Goal: Transaction & Acquisition: Purchase product/service

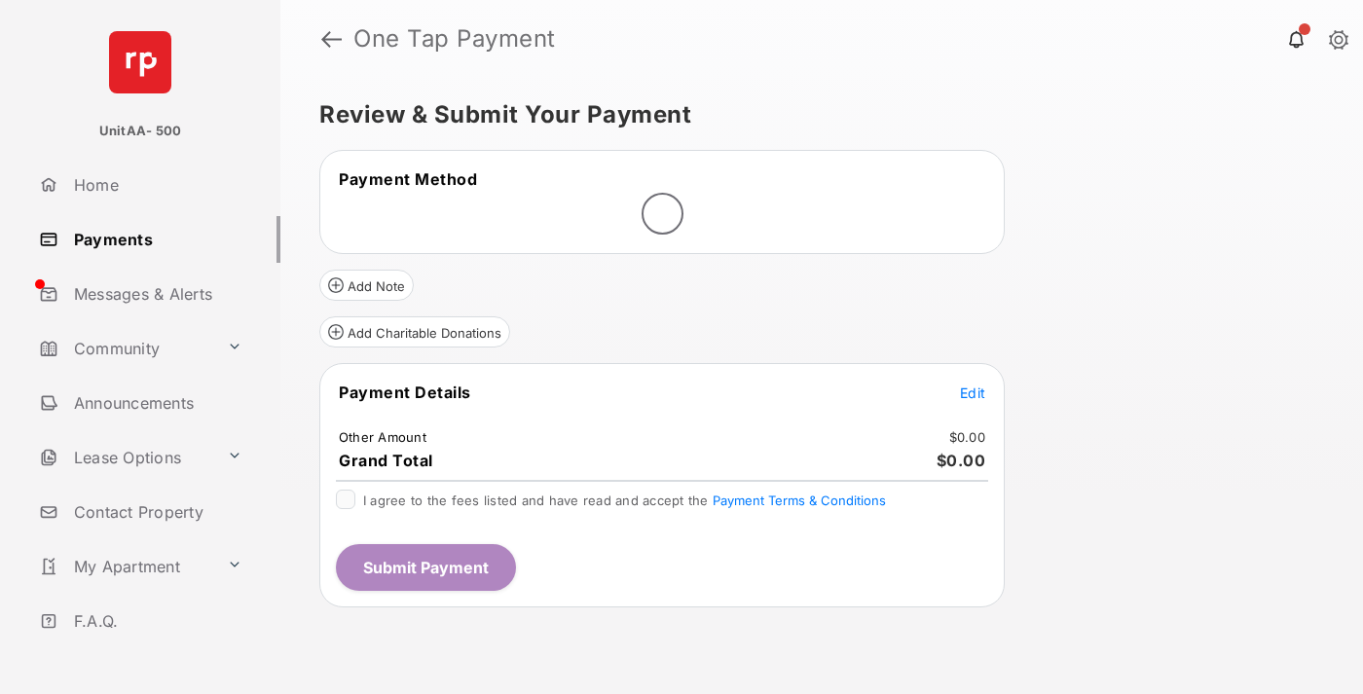
click at [973, 394] on span "Edit" at bounding box center [972, 393] width 25 height 17
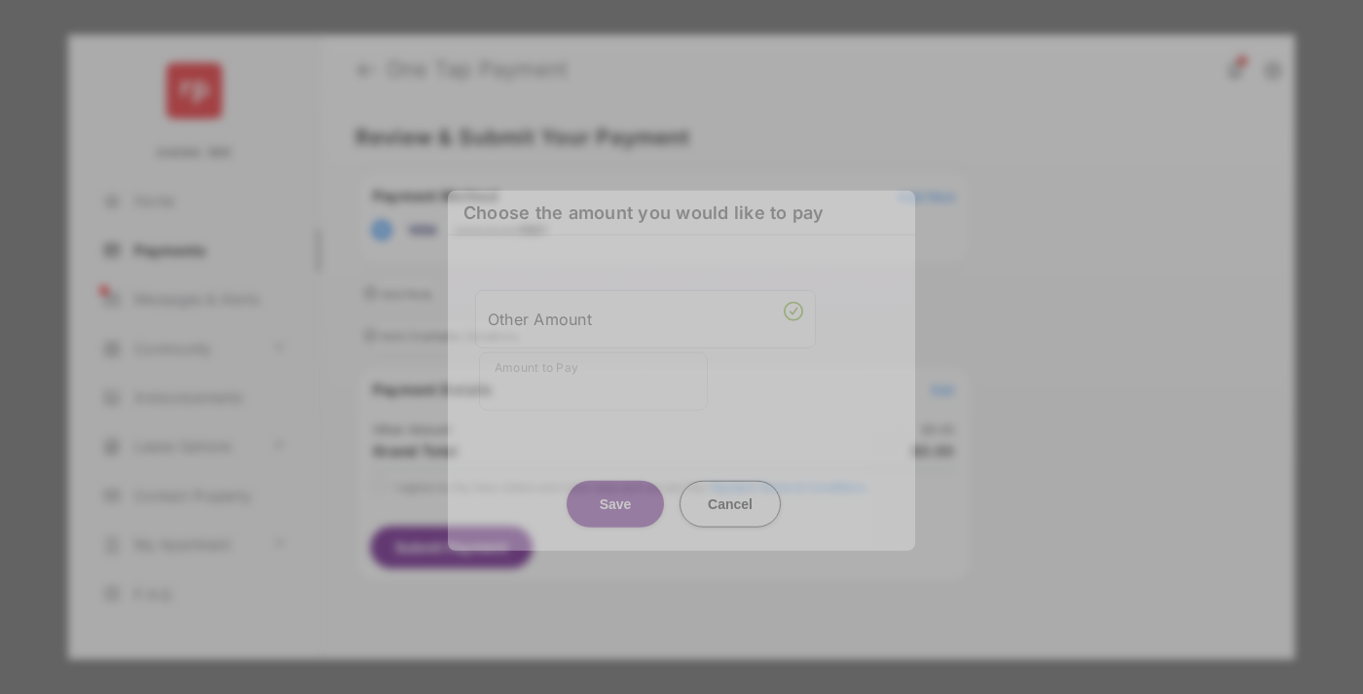
click at [645, 307] on div "Other Amount" at bounding box center [645, 318] width 315 height 33
type input "**"
click at [615, 482] on button "Save" at bounding box center [615, 503] width 97 height 47
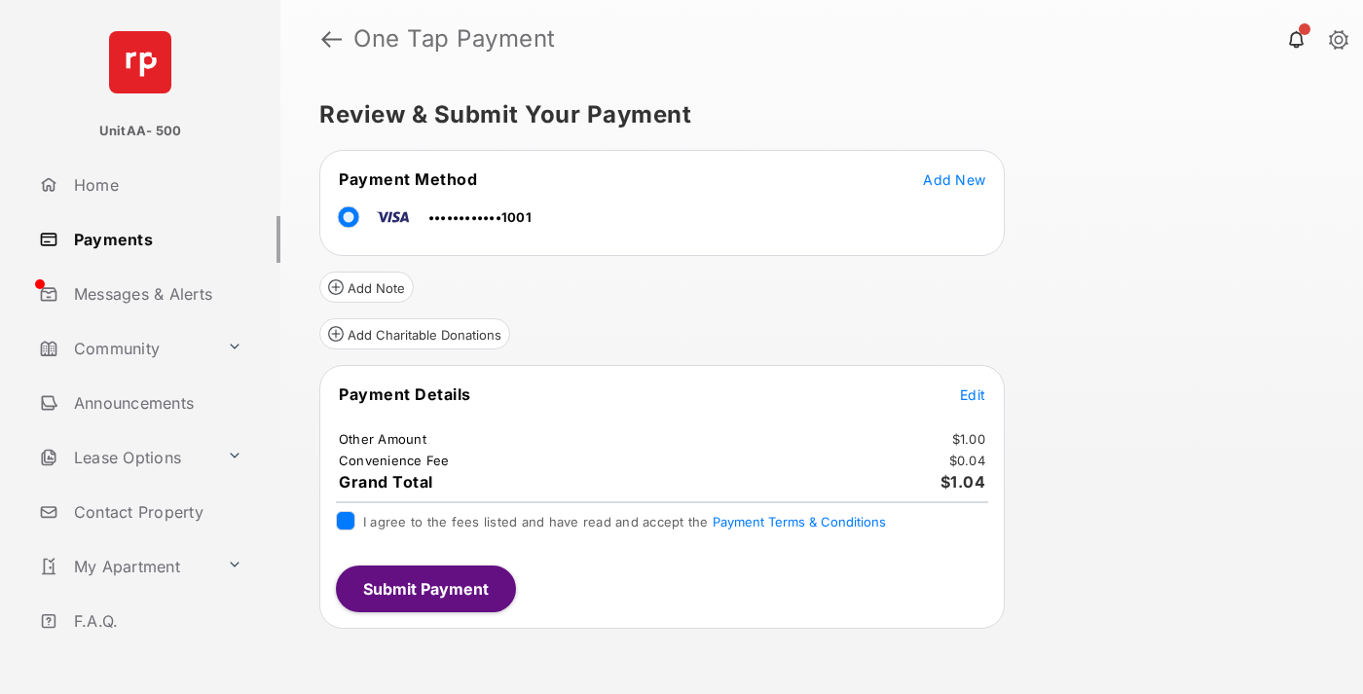
click at [424, 588] on button "Submit Payment" at bounding box center [426, 589] width 180 height 47
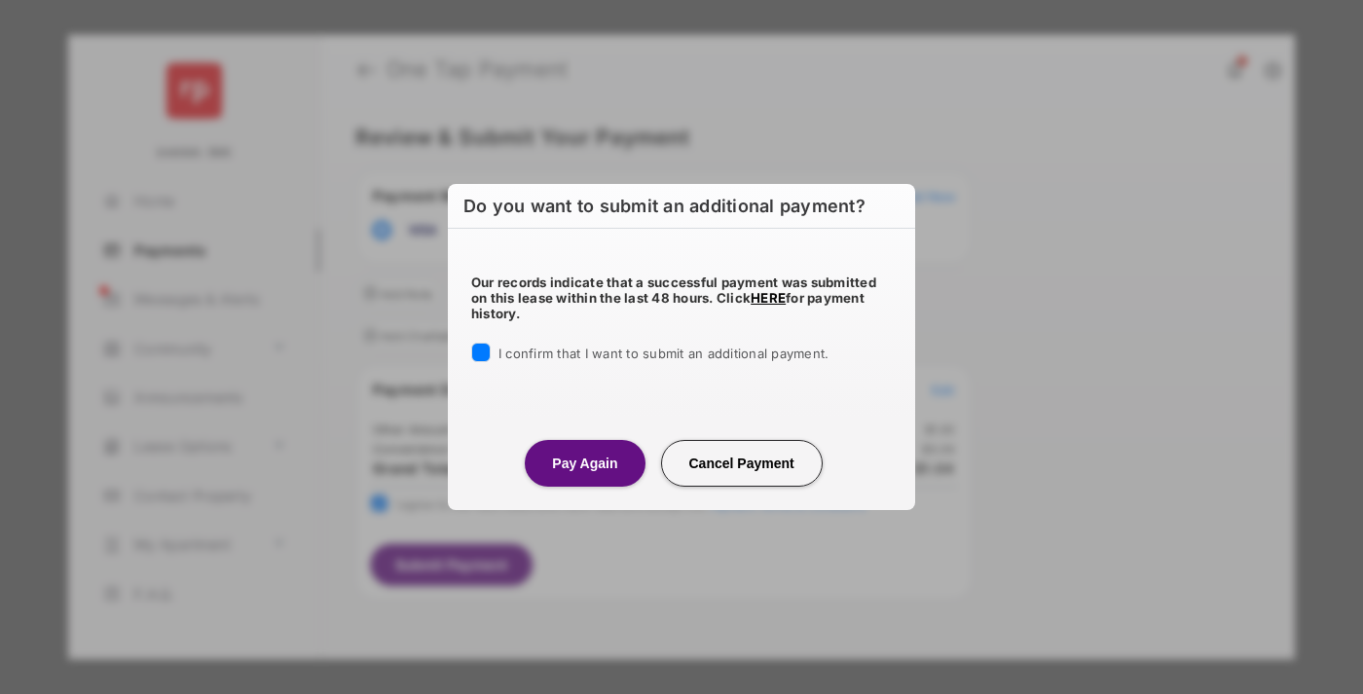
click at [584, 462] on button "Pay Again" at bounding box center [585, 463] width 120 height 47
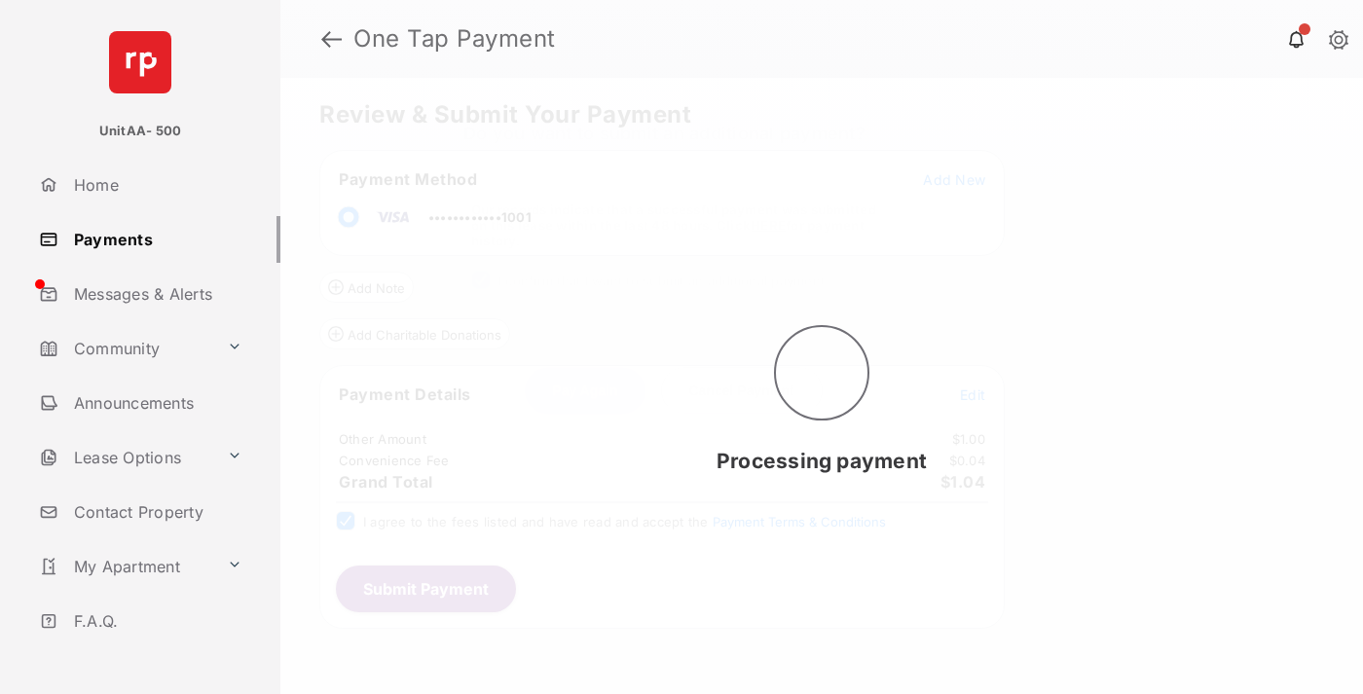
click at [152, 239] on link "Payments" at bounding box center [155, 239] width 249 height 47
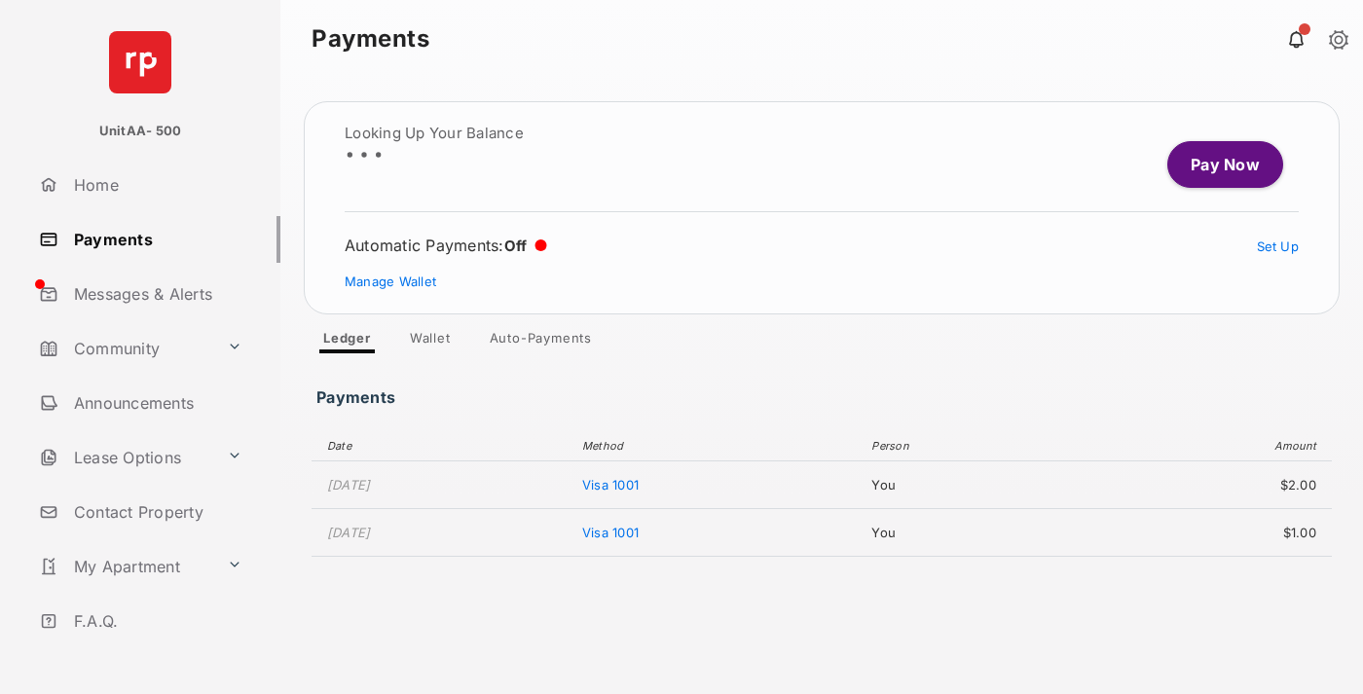
click at [1217, 165] on link "Pay Now" at bounding box center [1225, 164] width 116 height 47
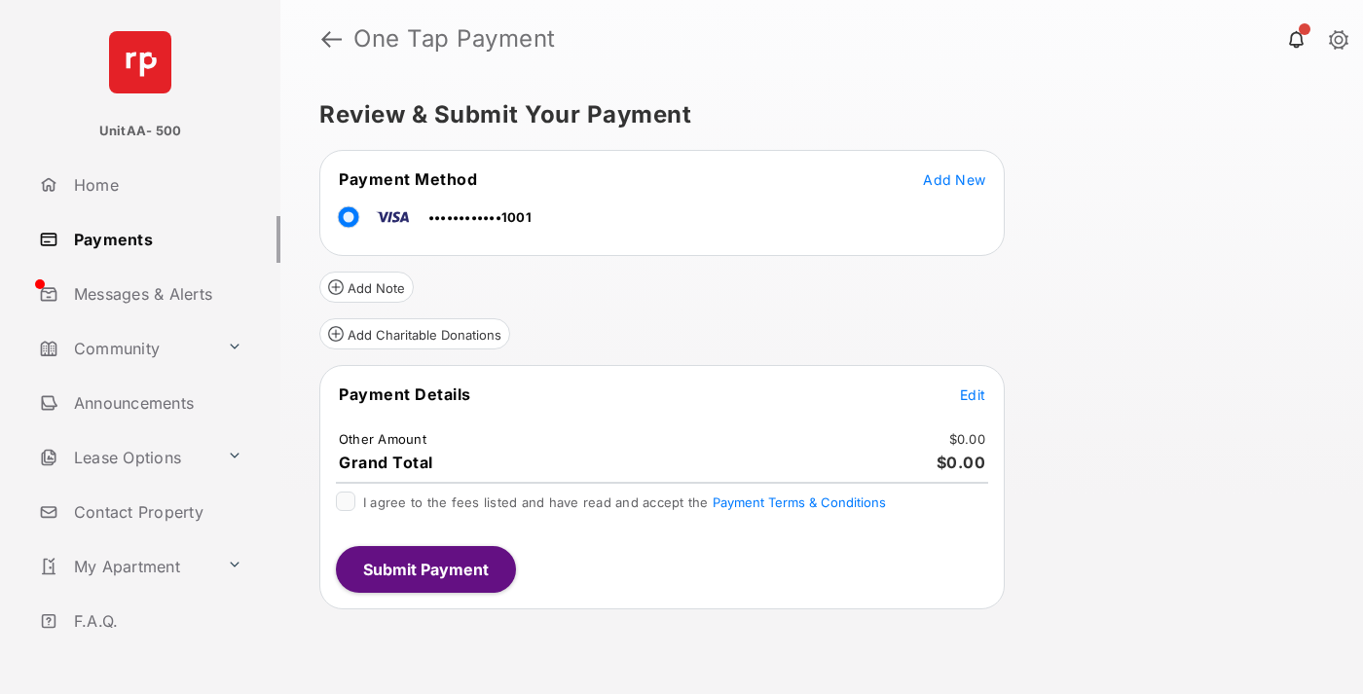
click at [973, 394] on span "Edit" at bounding box center [972, 394] width 25 height 17
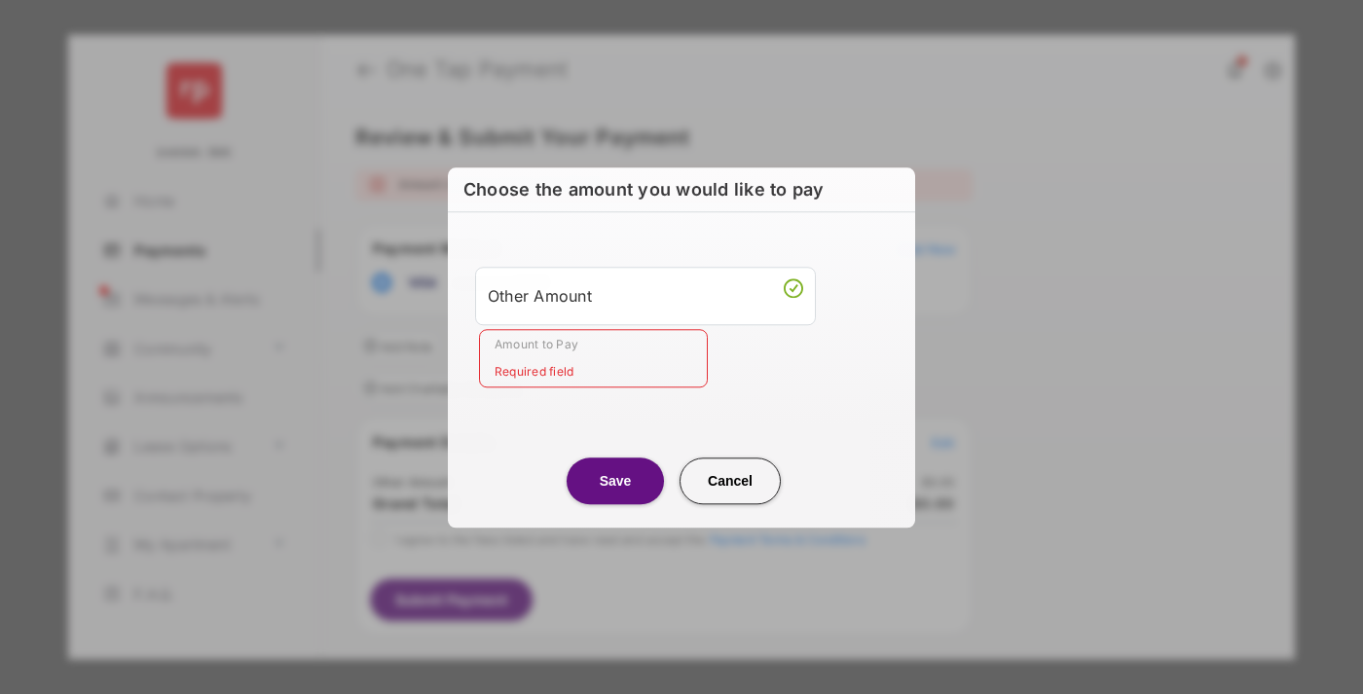
click at [645, 295] on div "Other Amount" at bounding box center [645, 295] width 315 height 33
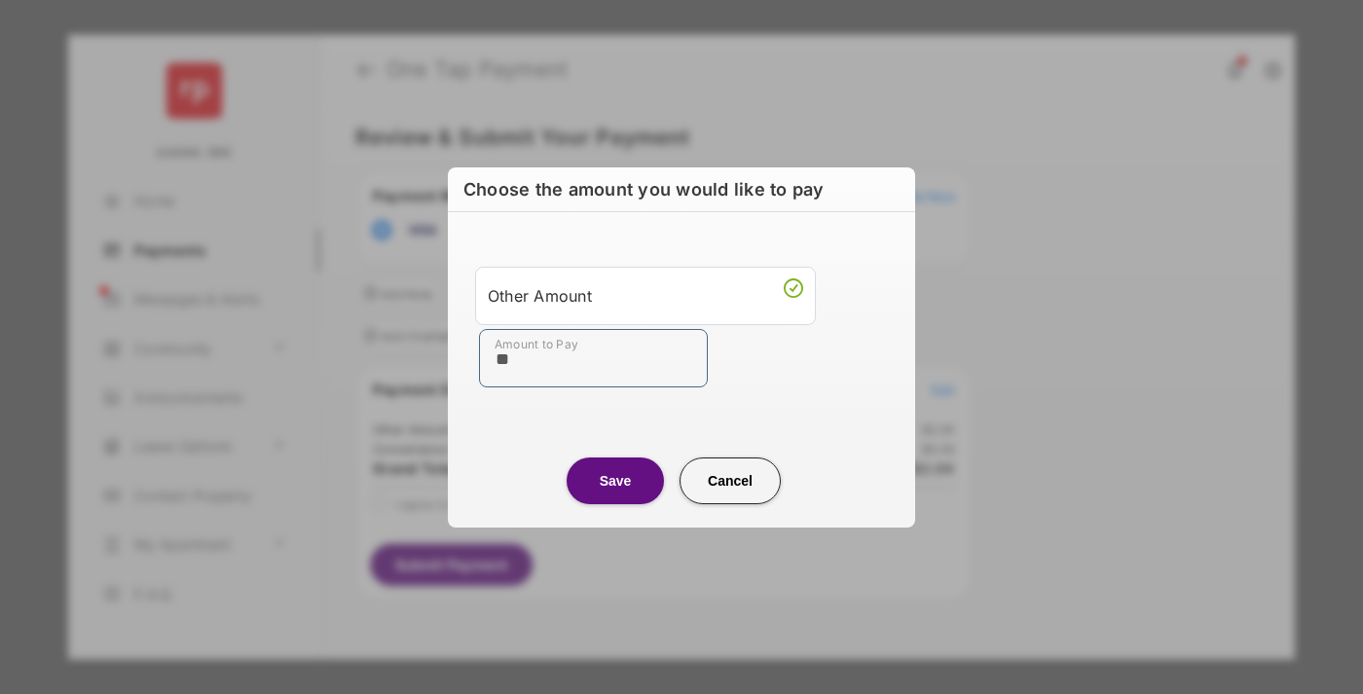
type input "**"
click at [615, 480] on button "Save" at bounding box center [615, 481] width 97 height 47
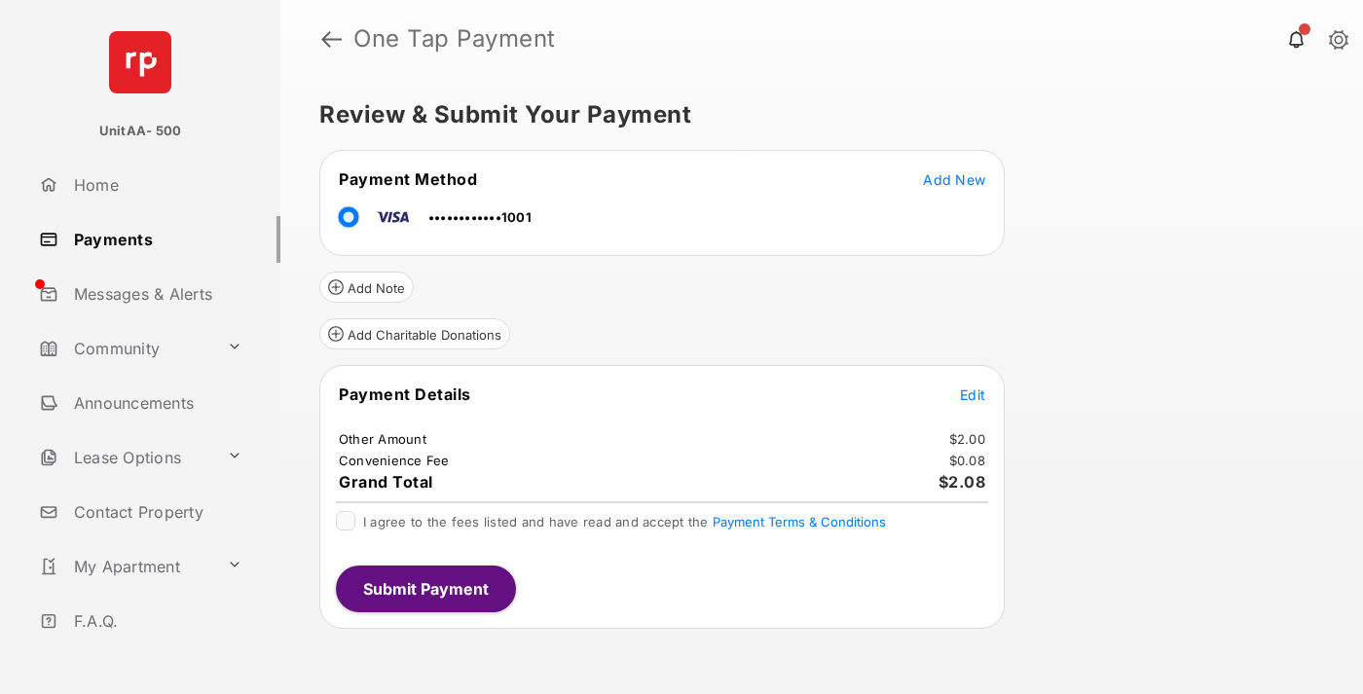
click at [424, 588] on button "Submit Payment" at bounding box center [426, 589] width 180 height 47
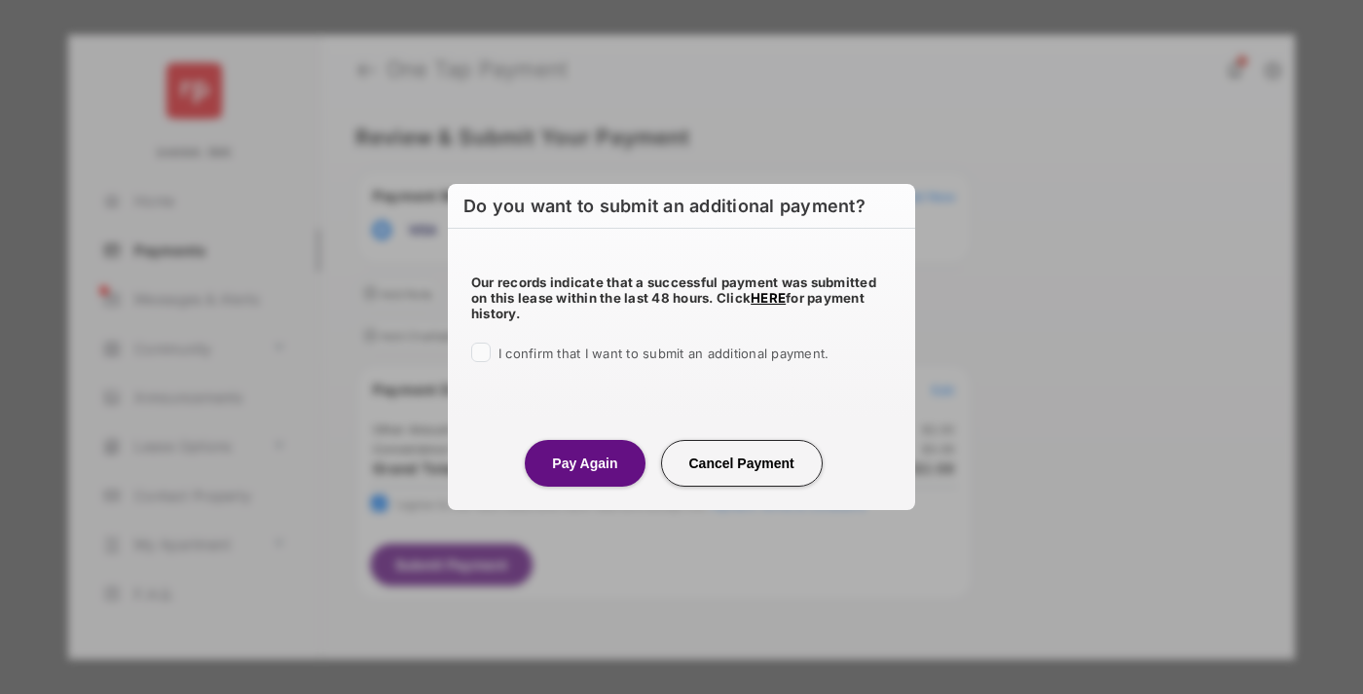
click at [584, 462] on button "Pay Again" at bounding box center [585, 463] width 120 height 47
